Goal: Task Accomplishment & Management: Manage account settings

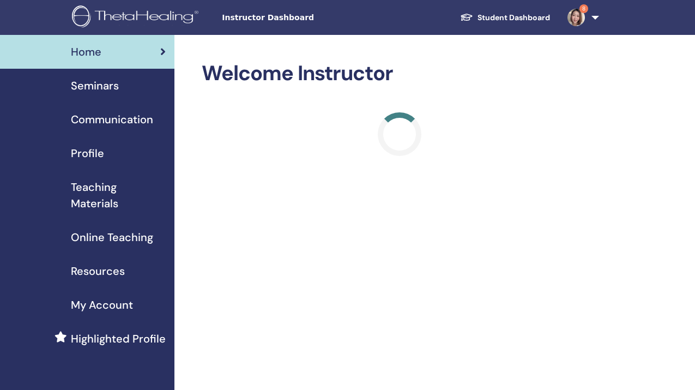
click at [109, 305] on span "My Account" at bounding box center [102, 304] width 62 height 16
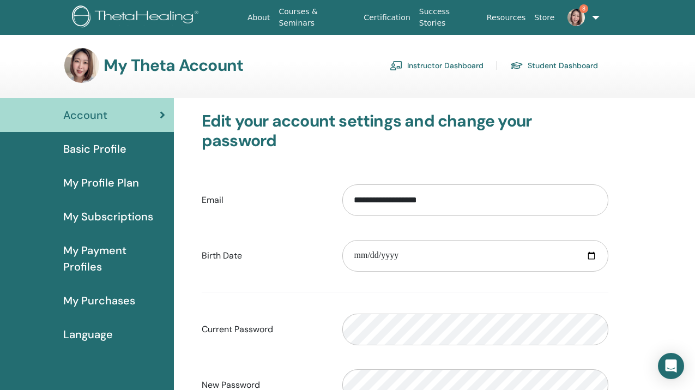
click at [592, 17] on link "8" at bounding box center [580, 17] width 45 height 35
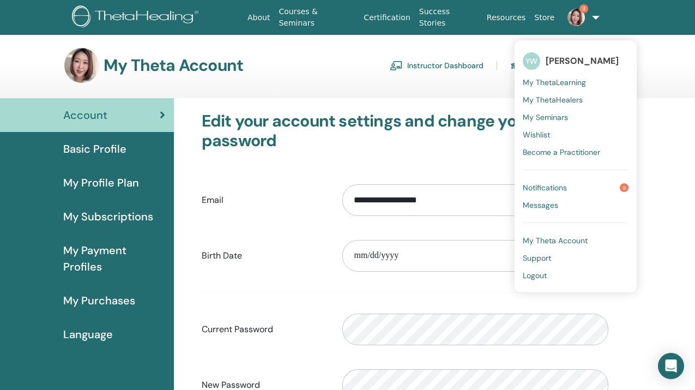
click at [557, 237] on span "My Theta Account" at bounding box center [554, 240] width 65 height 10
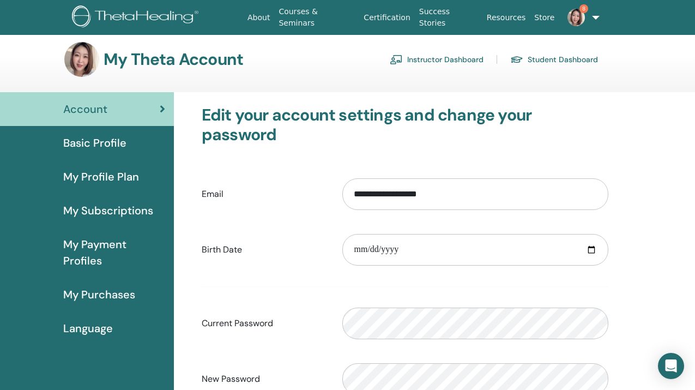
scroll to position [7, 0]
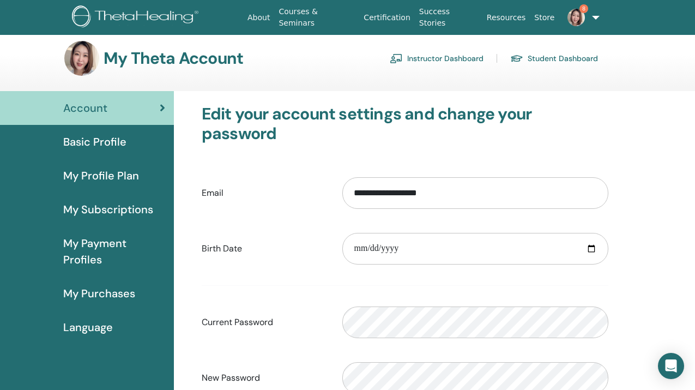
click at [132, 139] on div "Basic Profile" at bounding box center [87, 141] width 156 height 16
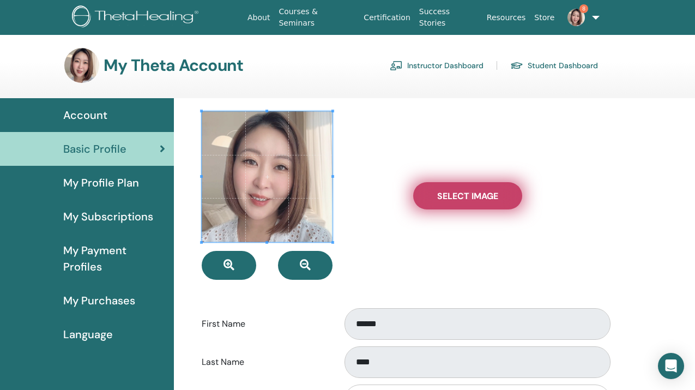
click at [470, 200] on span "Select Image" at bounding box center [467, 195] width 61 height 11
click at [470, 199] on input "Select Image" at bounding box center [467, 196] width 14 height 8
type input "**********"
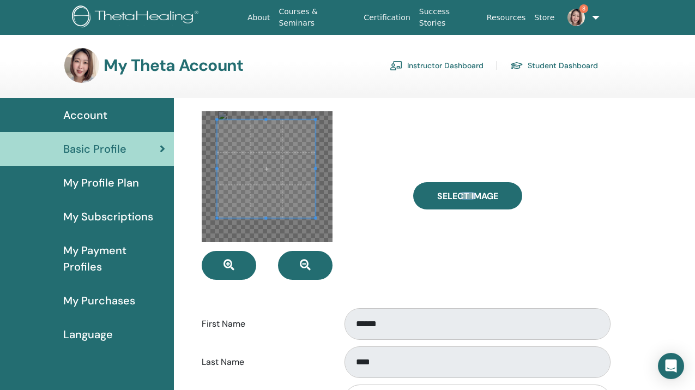
click at [303, 192] on span at bounding box center [266, 168] width 98 height 98
click at [421, 234] on div "Select Image" at bounding box center [510, 195] width 211 height 168
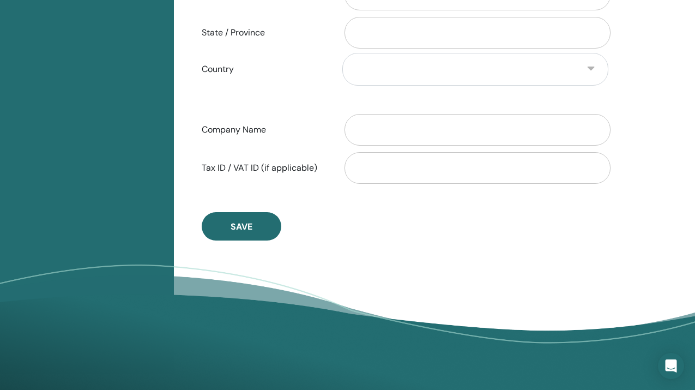
scroll to position [559, 0]
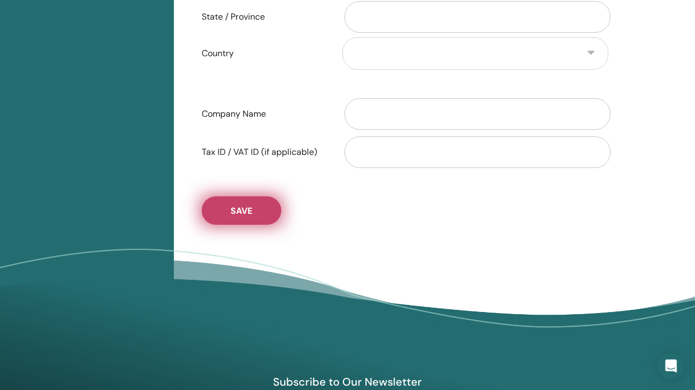
click at [256, 212] on button "Save" at bounding box center [242, 210] width 80 height 28
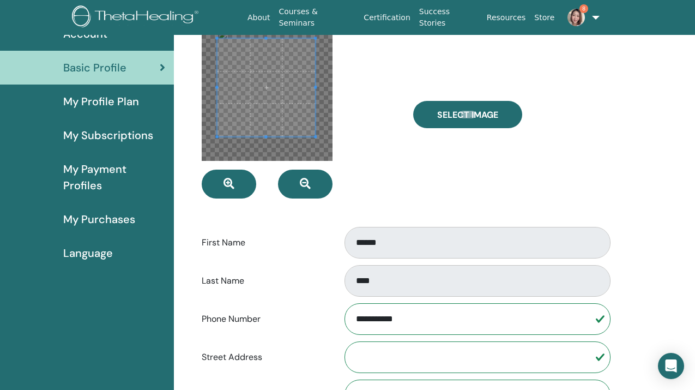
scroll to position [0, 0]
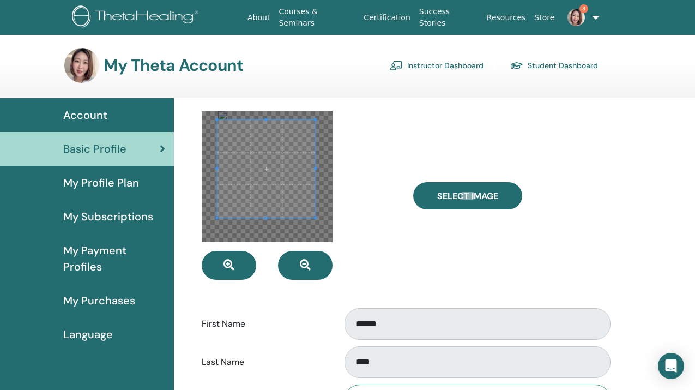
click at [133, 183] on span "My Profile Plan" at bounding box center [101, 182] width 76 height 16
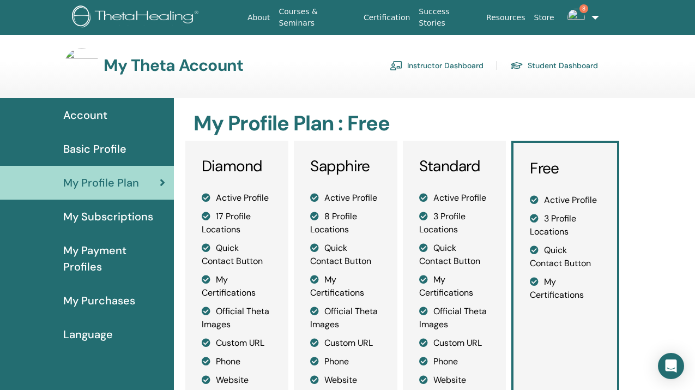
click at [114, 108] on div "Account" at bounding box center [87, 115] width 156 height 16
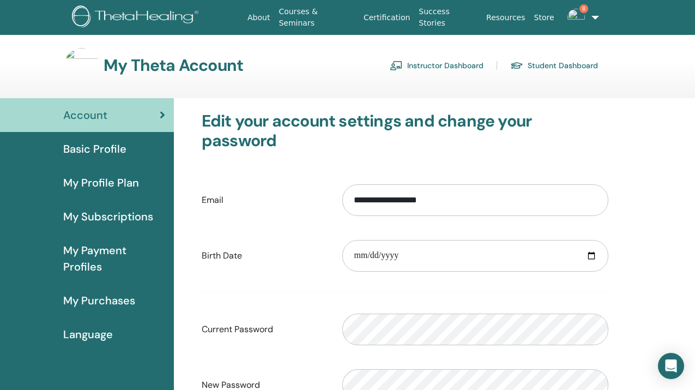
click at [129, 187] on span "My Profile Plan" at bounding box center [101, 182] width 76 height 16
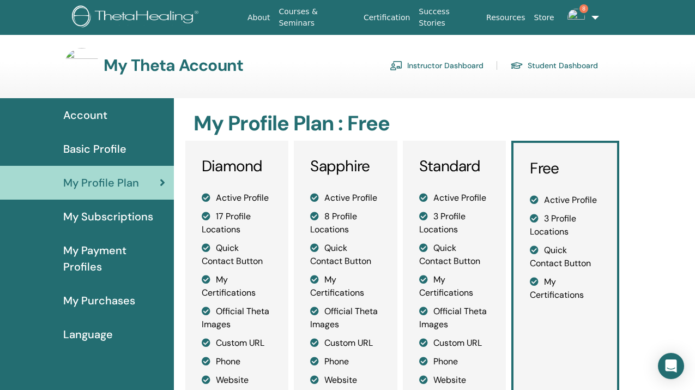
click at [106, 115] on span "Account" at bounding box center [85, 115] width 44 height 16
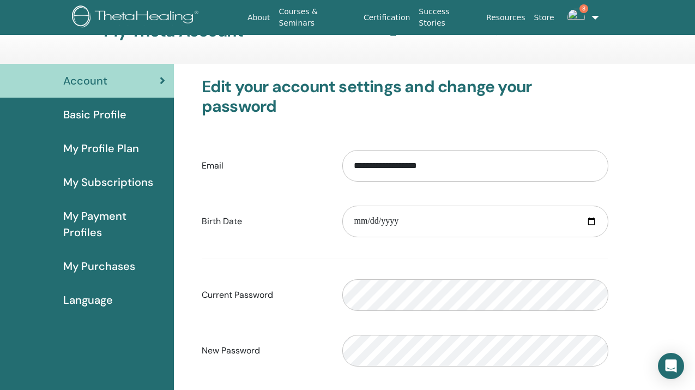
scroll to position [35, 0]
click at [134, 117] on div "Basic Profile" at bounding box center [87, 114] width 156 height 16
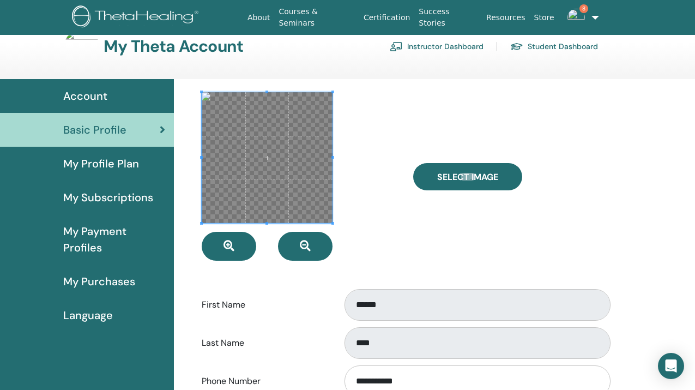
scroll to position [20, 0]
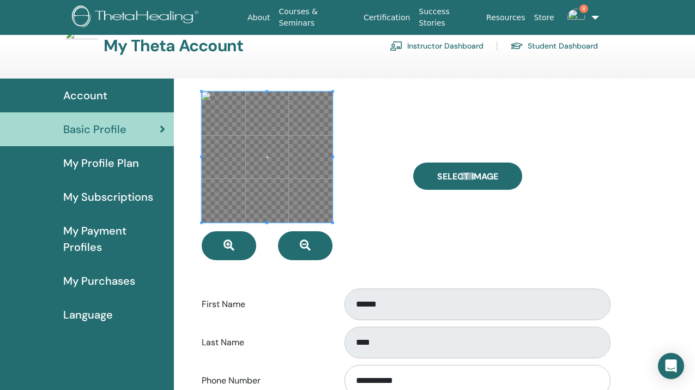
click at [369, 258] on div at bounding box center [298, 176] width 211 height 168
click at [283, 194] on span at bounding box center [267, 157] width 131 height 131
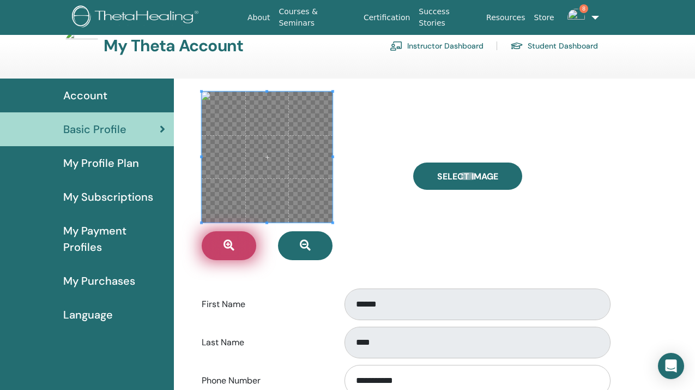
click at [233, 246] on icon "button" at bounding box center [228, 245] width 11 height 11
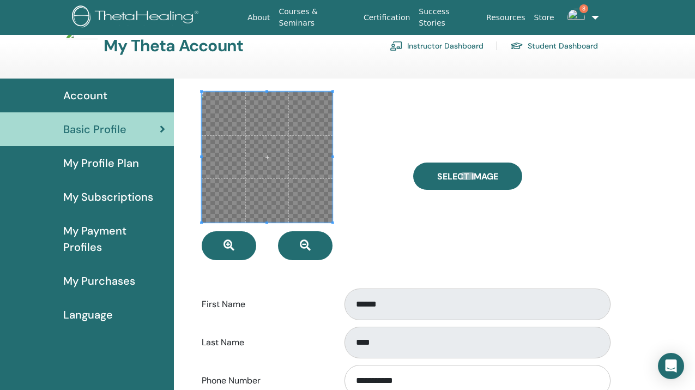
click at [308, 198] on span at bounding box center [267, 157] width 131 height 131
click at [369, 205] on div at bounding box center [298, 176] width 211 height 168
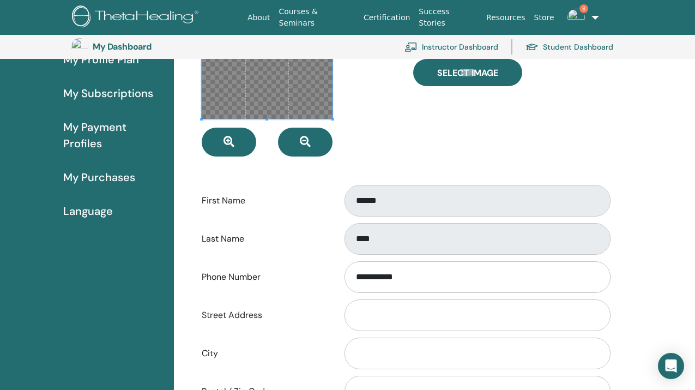
scroll to position [173, 0]
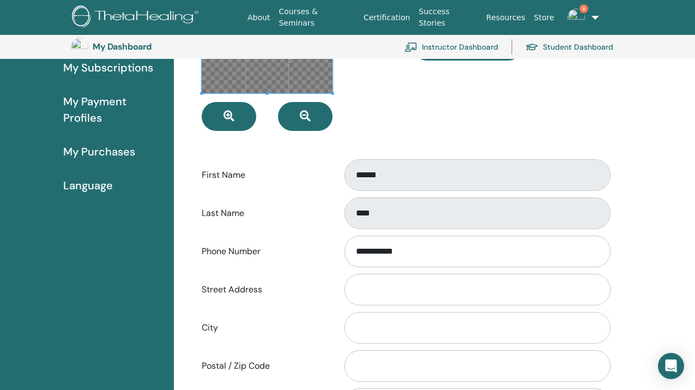
click at [321, 275] on div "Street Address" at bounding box center [404, 289] width 423 height 36
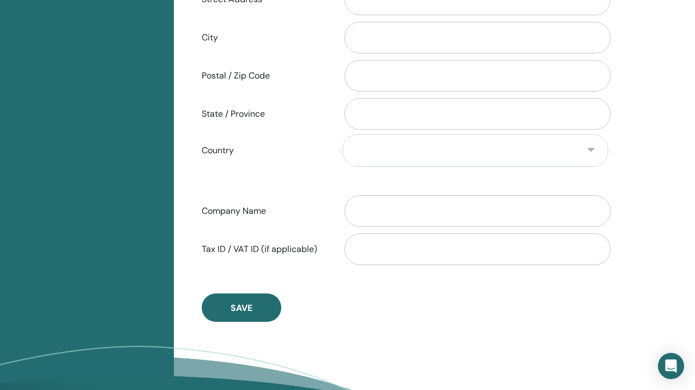
scroll to position [463, 0]
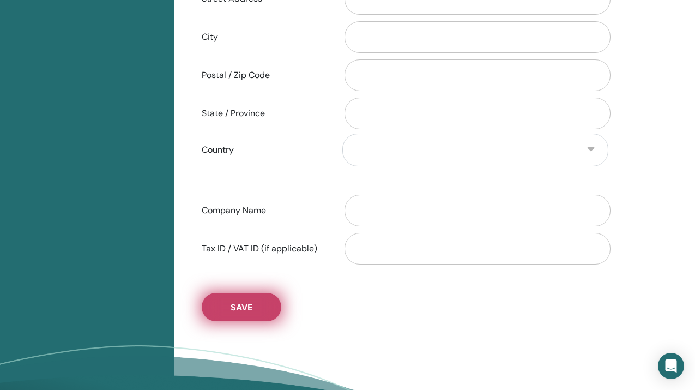
click at [265, 301] on button "Save" at bounding box center [242, 307] width 80 height 28
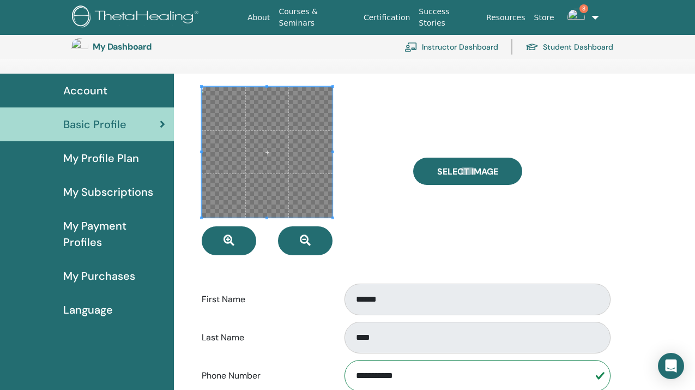
scroll to position [0, 0]
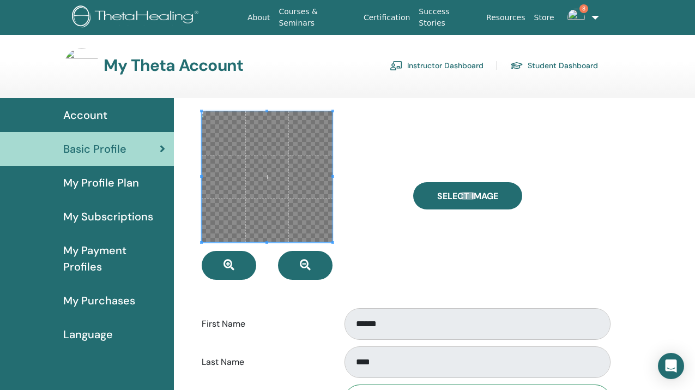
click at [98, 266] on span "My Payment Profiles" at bounding box center [114, 258] width 102 height 33
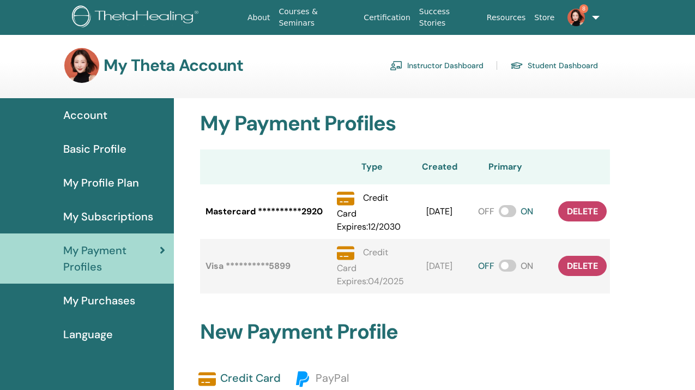
click at [126, 299] on span "My Purchases" at bounding box center [99, 300] width 72 height 16
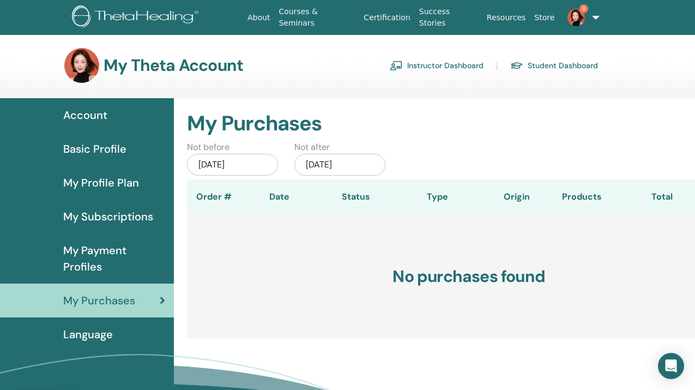
click at [454, 63] on link "Instructor Dashboard" at bounding box center [437, 65] width 94 height 17
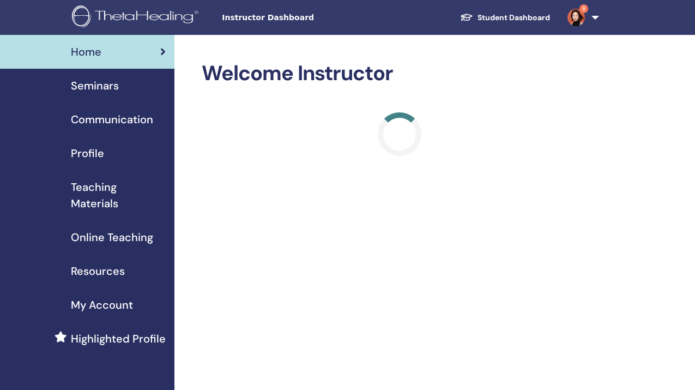
click at [90, 155] on span "Profile" at bounding box center [87, 153] width 33 height 16
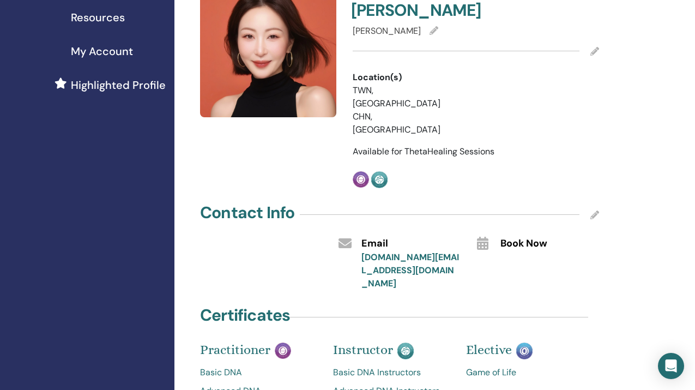
scroll to position [129, 0]
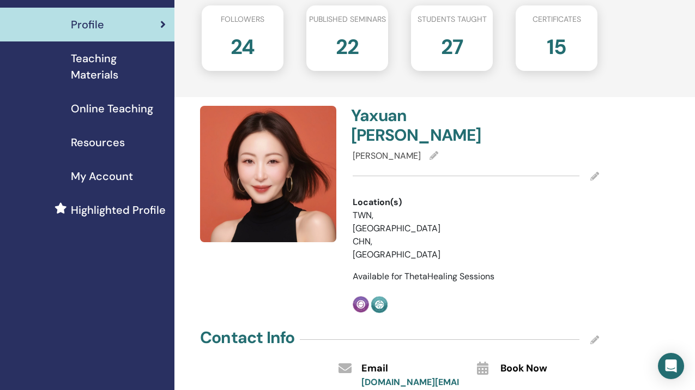
click at [429, 151] on icon at bounding box center [433, 155] width 9 height 9
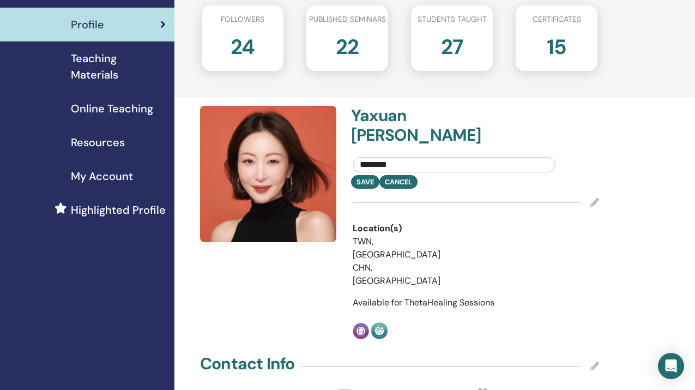
click at [411, 157] on input "********" at bounding box center [453, 164] width 203 height 15
drag, startPoint x: 411, startPoint y: 143, endPoint x: 380, endPoint y: 144, distance: 31.1
click at [380, 157] on input "********" at bounding box center [453, 164] width 203 height 15
click at [439, 157] on input "********" at bounding box center [453, 164] width 203 height 15
type input "********"
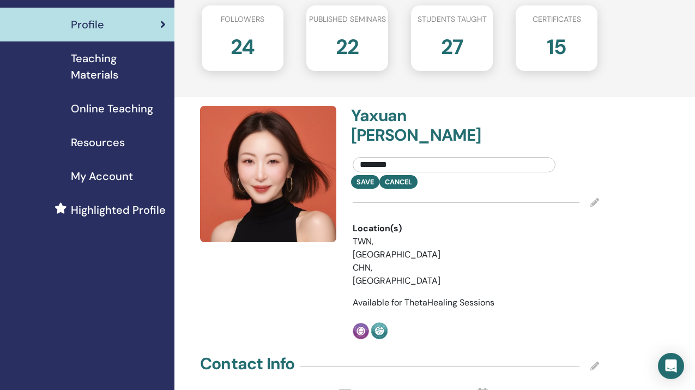
click at [469, 175] on div "Save Cancel" at bounding box center [475, 182] width 263 height 14
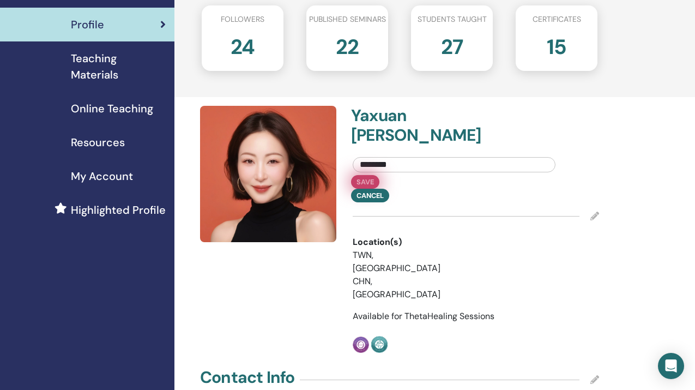
click at [369, 175] on button "Save" at bounding box center [365, 182] width 28 height 14
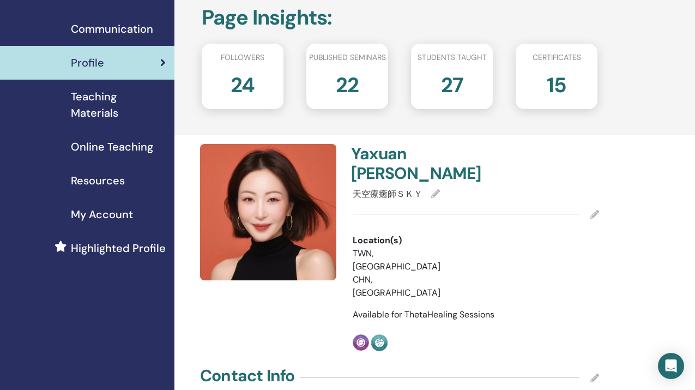
scroll to position [0, 0]
